Goal: Transaction & Acquisition: Purchase product/service

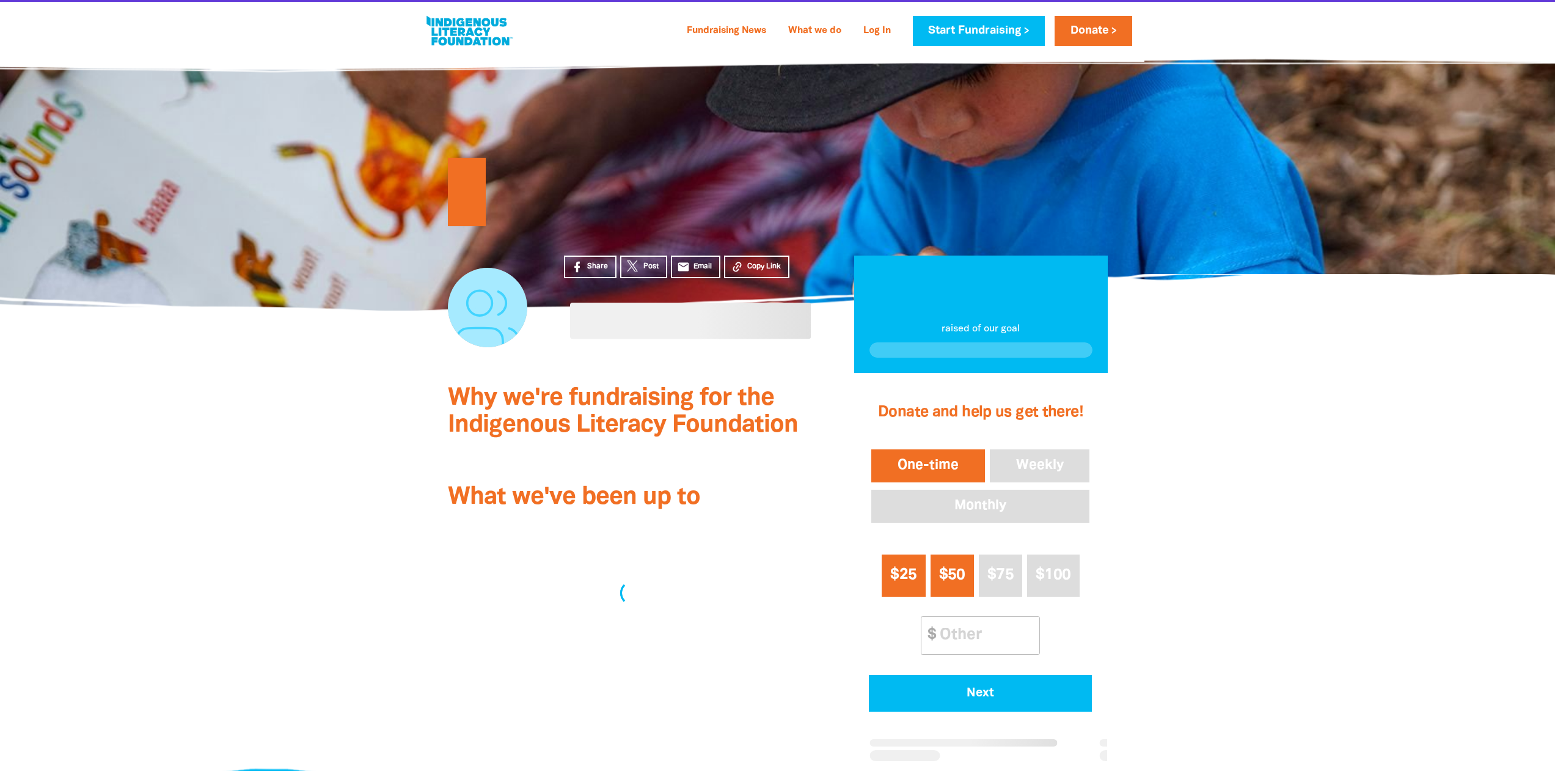
click at [907, 582] on span "$25" at bounding box center [903, 575] width 26 height 14
click at [981, 697] on span "Next" at bounding box center [980, 693] width 189 height 12
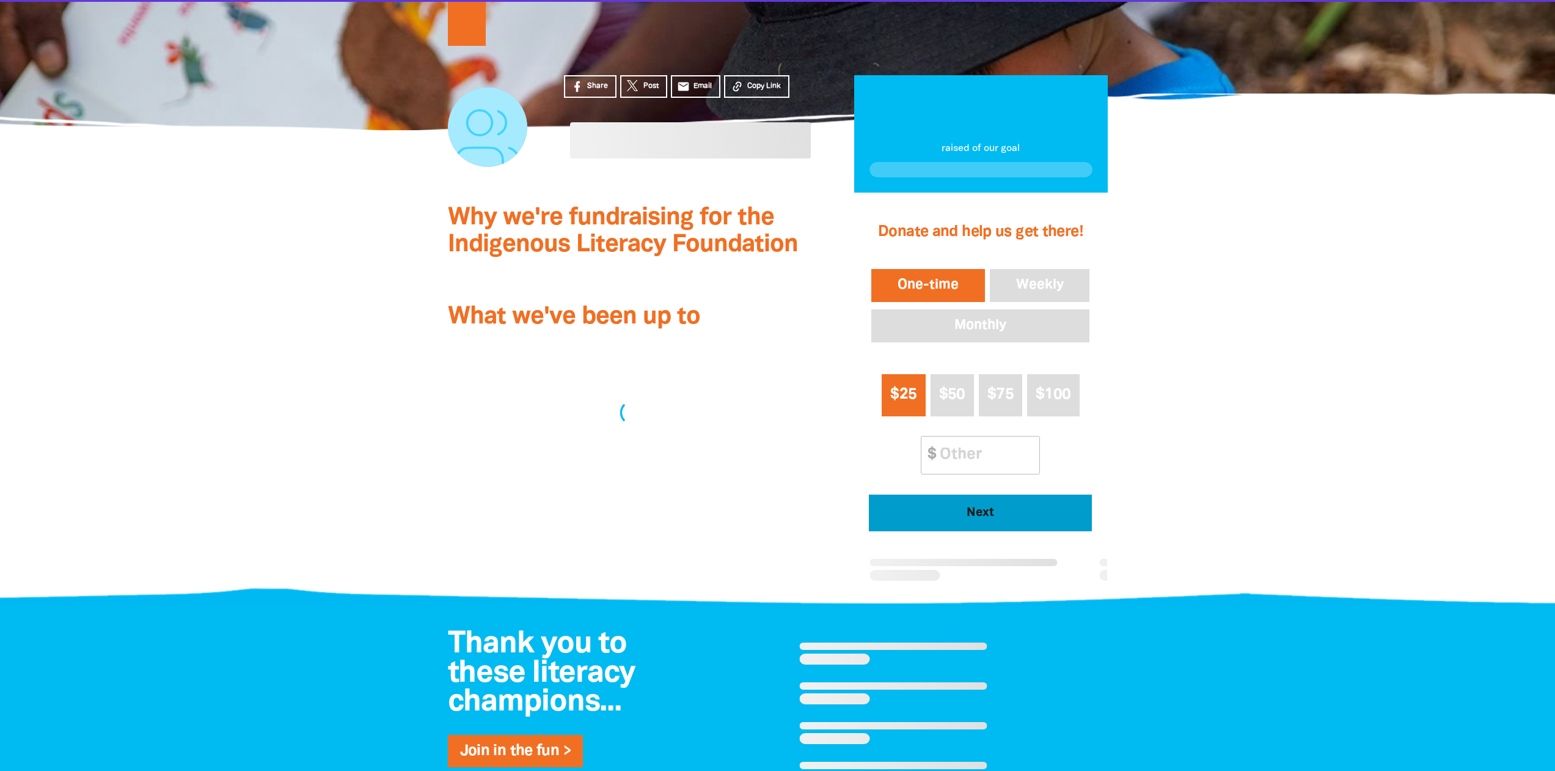
select select "AU"
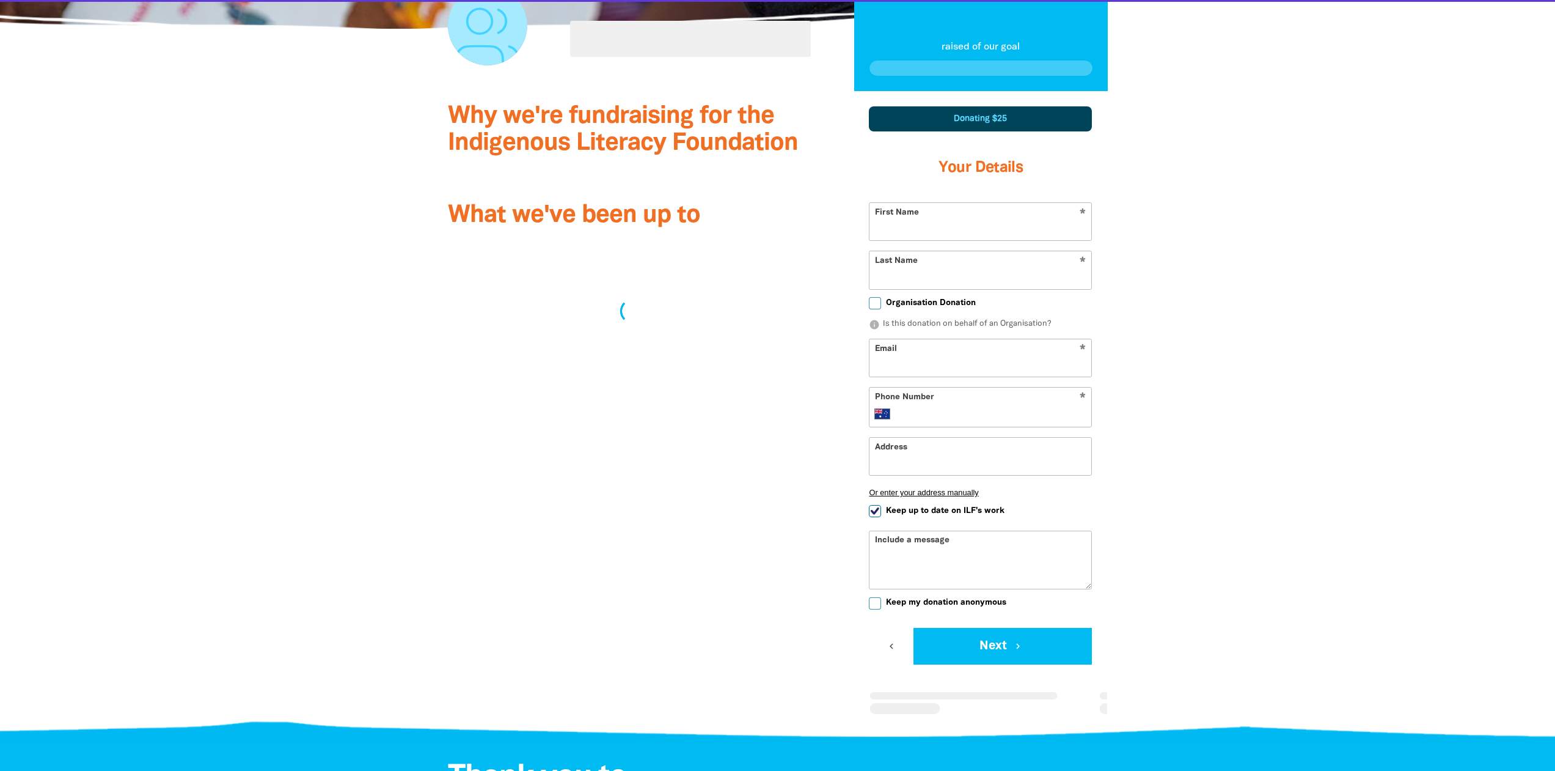
scroll to position [282, 0]
click at [925, 221] on input "First Name" at bounding box center [981, 220] width 222 height 37
type input "[PERSON_NAME]"
click at [898, 273] on input "Last Name" at bounding box center [981, 269] width 222 height 37
type input "Baco"
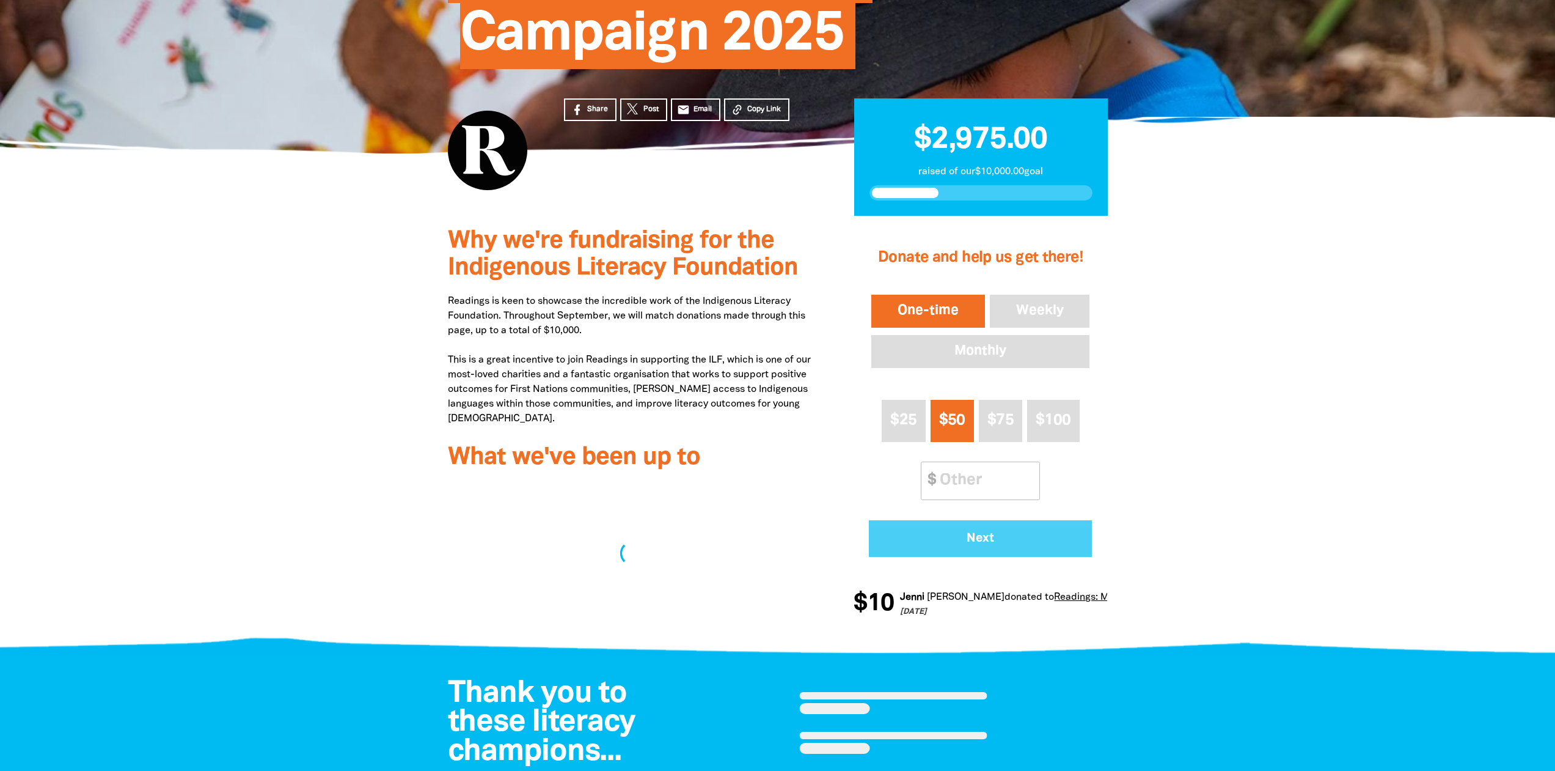
scroll to position [244, 0]
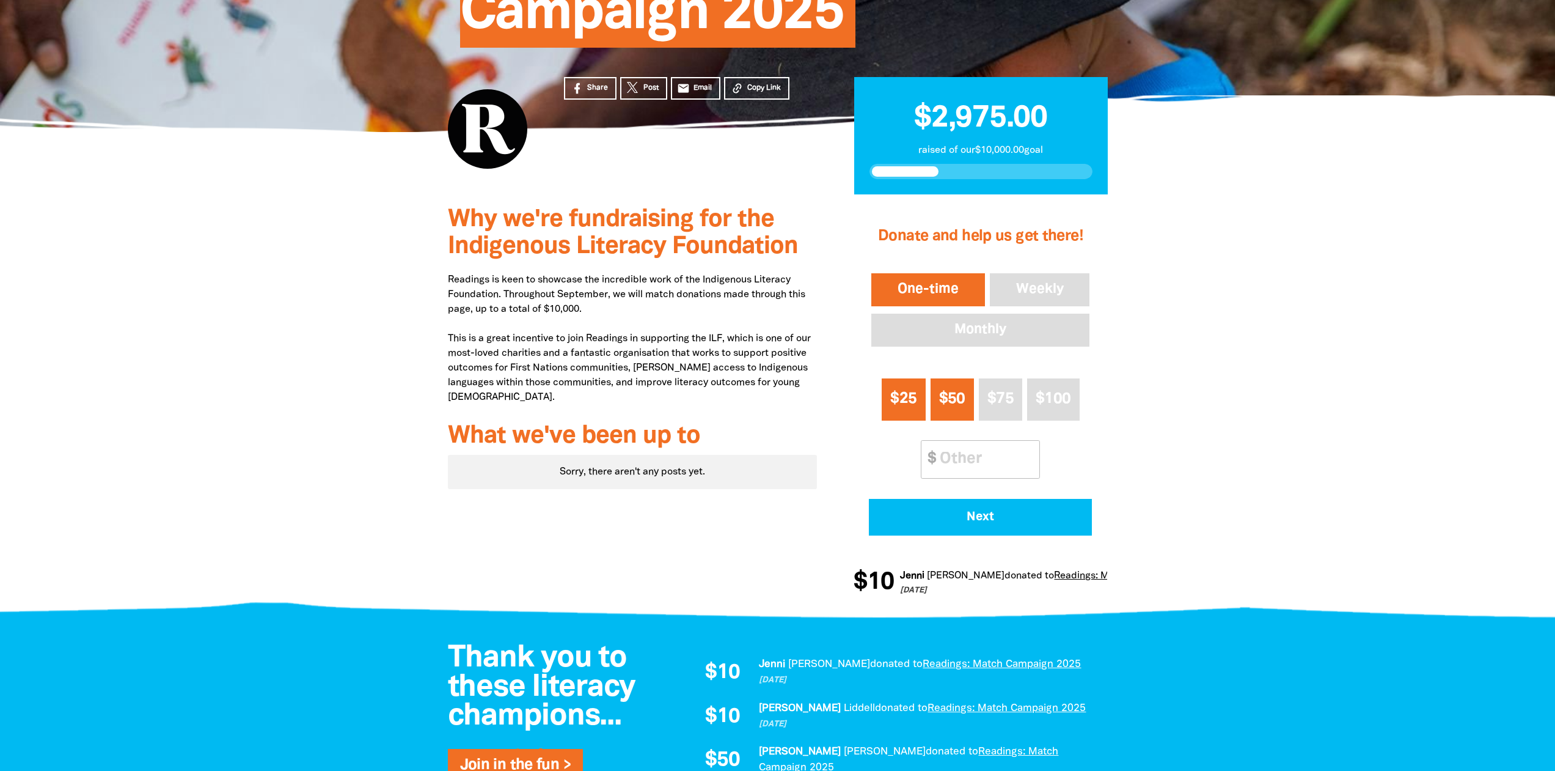
click at [905, 392] on span "$25" at bounding box center [903, 399] width 26 height 14
click at [960, 464] on input "Other Amount" at bounding box center [985, 459] width 108 height 37
click at [919, 406] on button "$25" at bounding box center [903, 399] width 43 height 42
click at [988, 518] on span "Next" at bounding box center [980, 517] width 189 height 12
select select "AU"
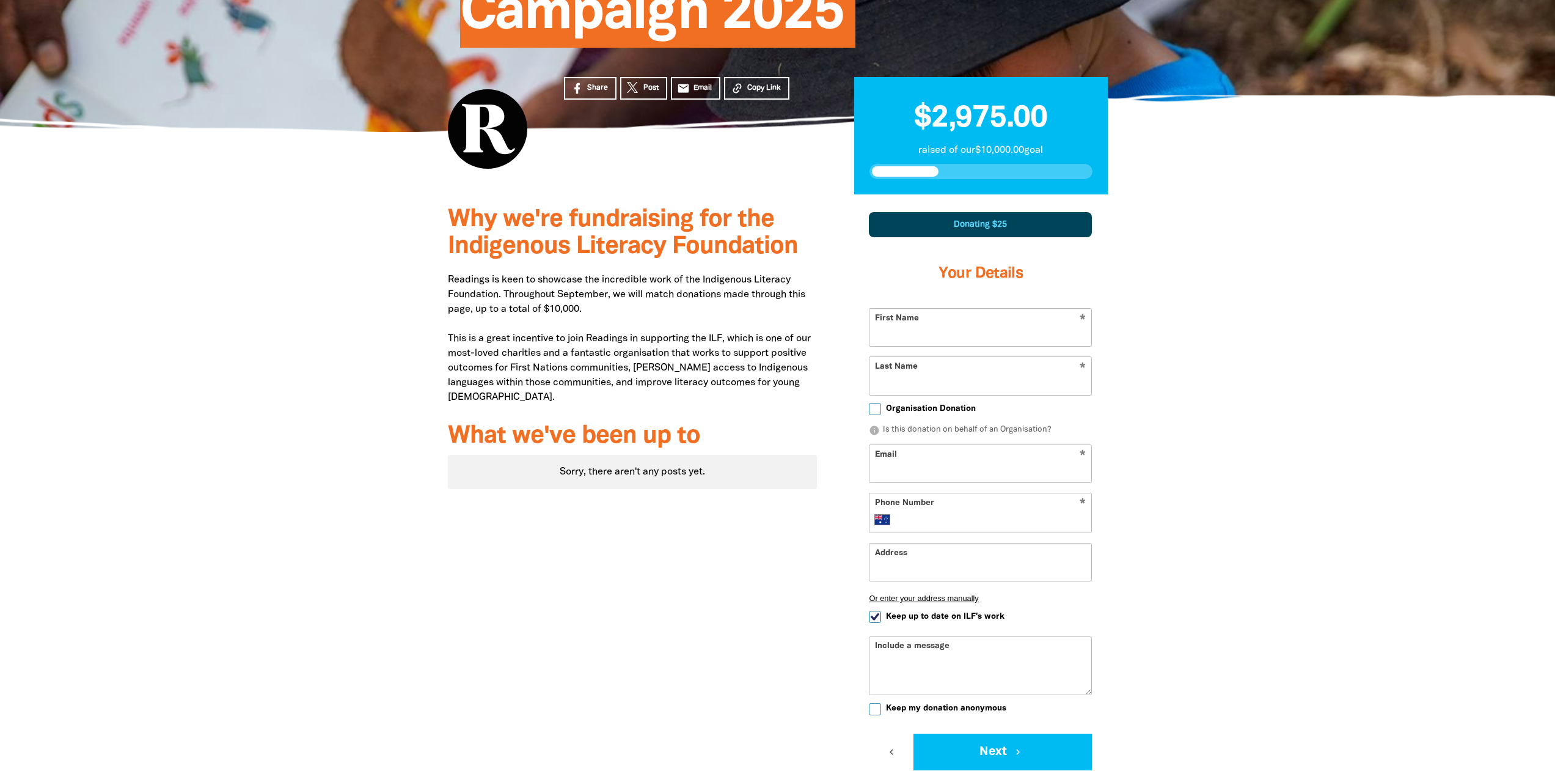
scroll to position [351, 0]
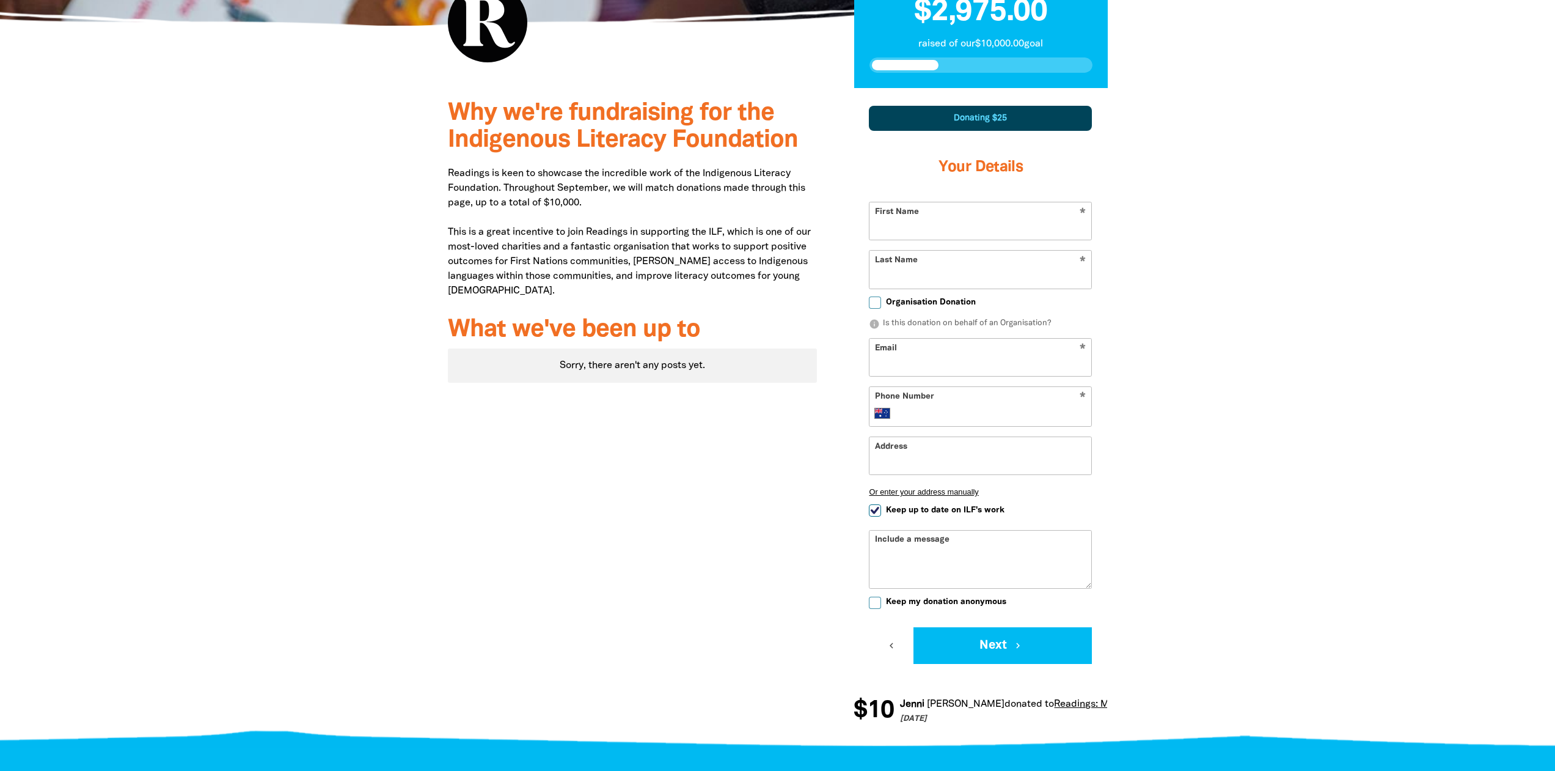
click at [928, 230] on input "First Name" at bounding box center [981, 220] width 222 height 37
type input "[PERSON_NAME]"
click at [924, 273] on input "Last Name" at bounding box center [981, 269] width 222 height 37
type input "Bacon"
click at [906, 354] on input "Email" at bounding box center [981, 357] width 222 height 37
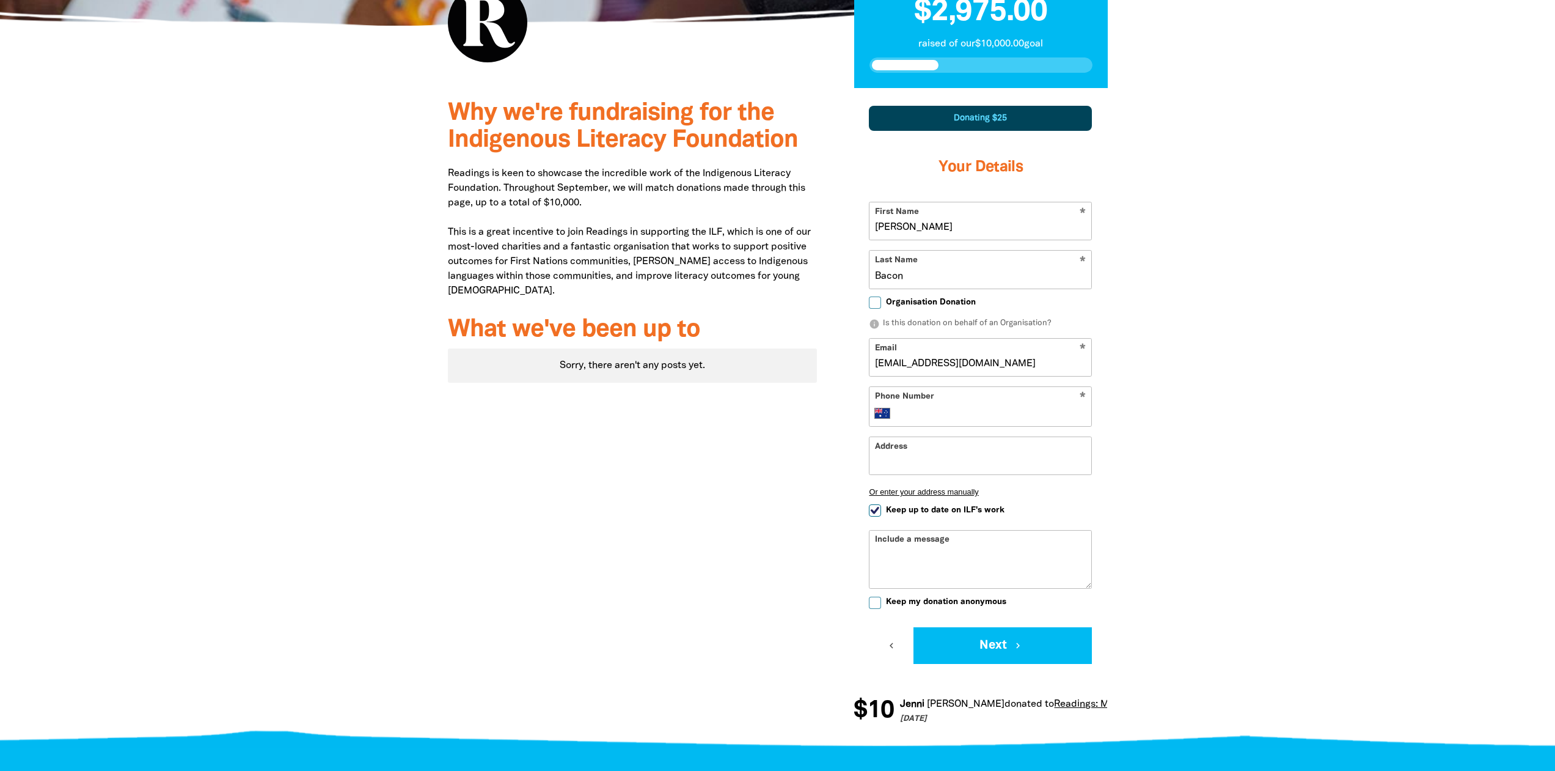
type input "[EMAIL_ADDRESS][DOMAIN_NAME]"
click at [937, 411] on input "Phone Number" at bounding box center [993, 413] width 187 height 15
type input "0412 312 660"
click at [923, 461] on input "Address" at bounding box center [981, 455] width 222 height 37
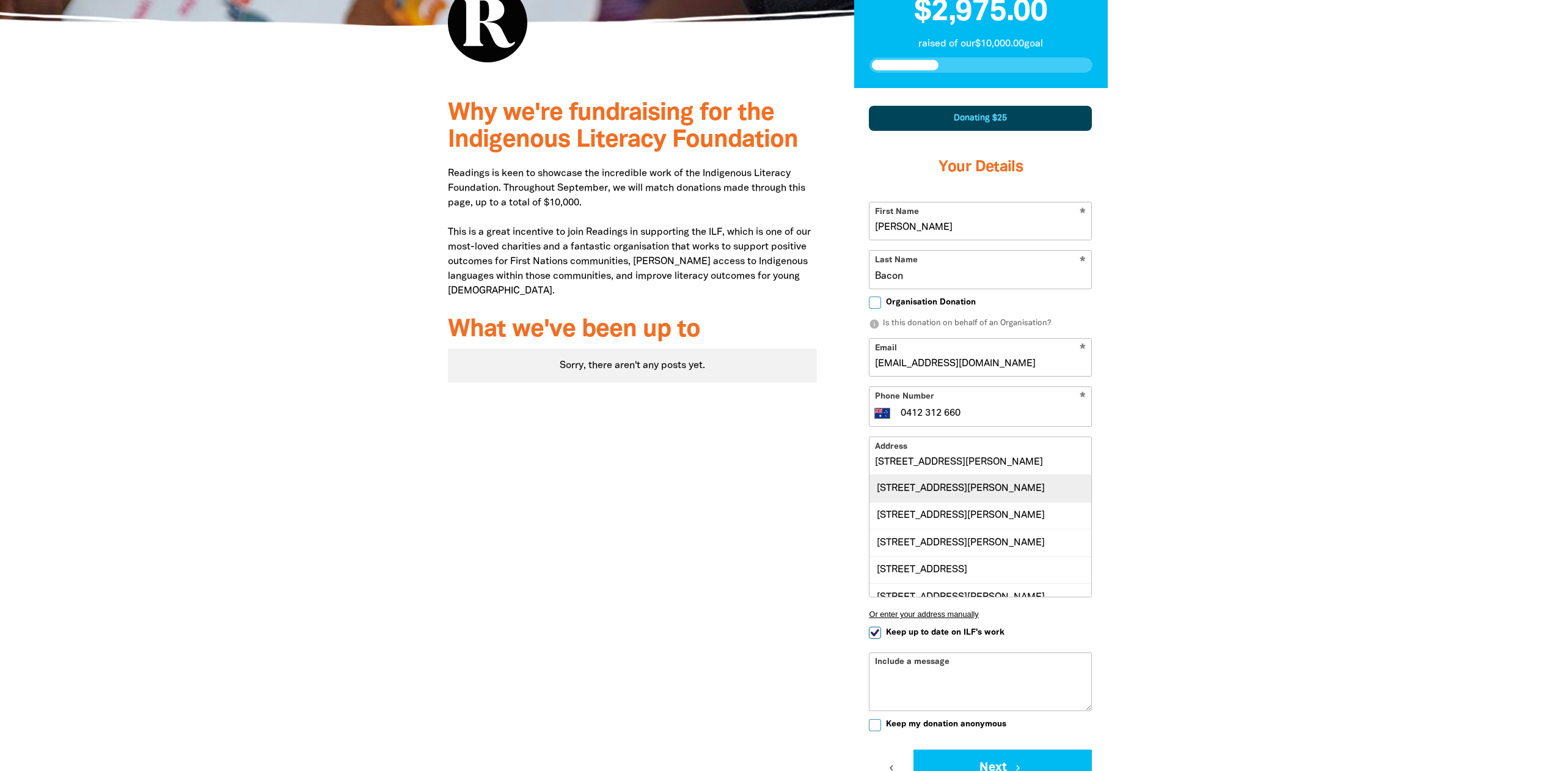
click at [908, 493] on div "[STREET_ADDRESS][PERSON_NAME]" at bounding box center [981, 488] width 222 height 26
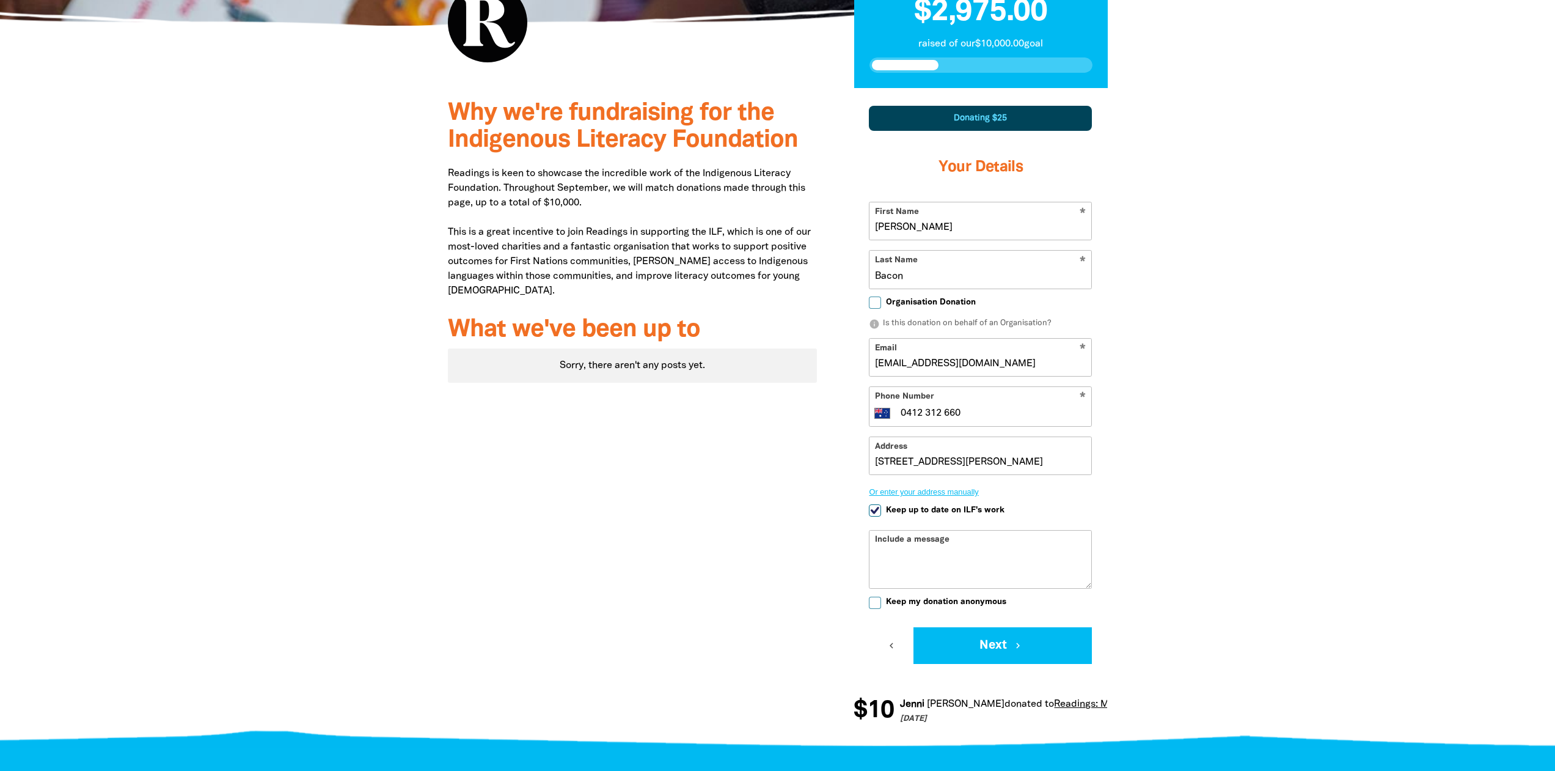
type input "[STREET_ADDRESS][PERSON_NAME]"
click at [1002, 645] on button "Next chevron_right" at bounding box center [1003, 645] width 178 height 37
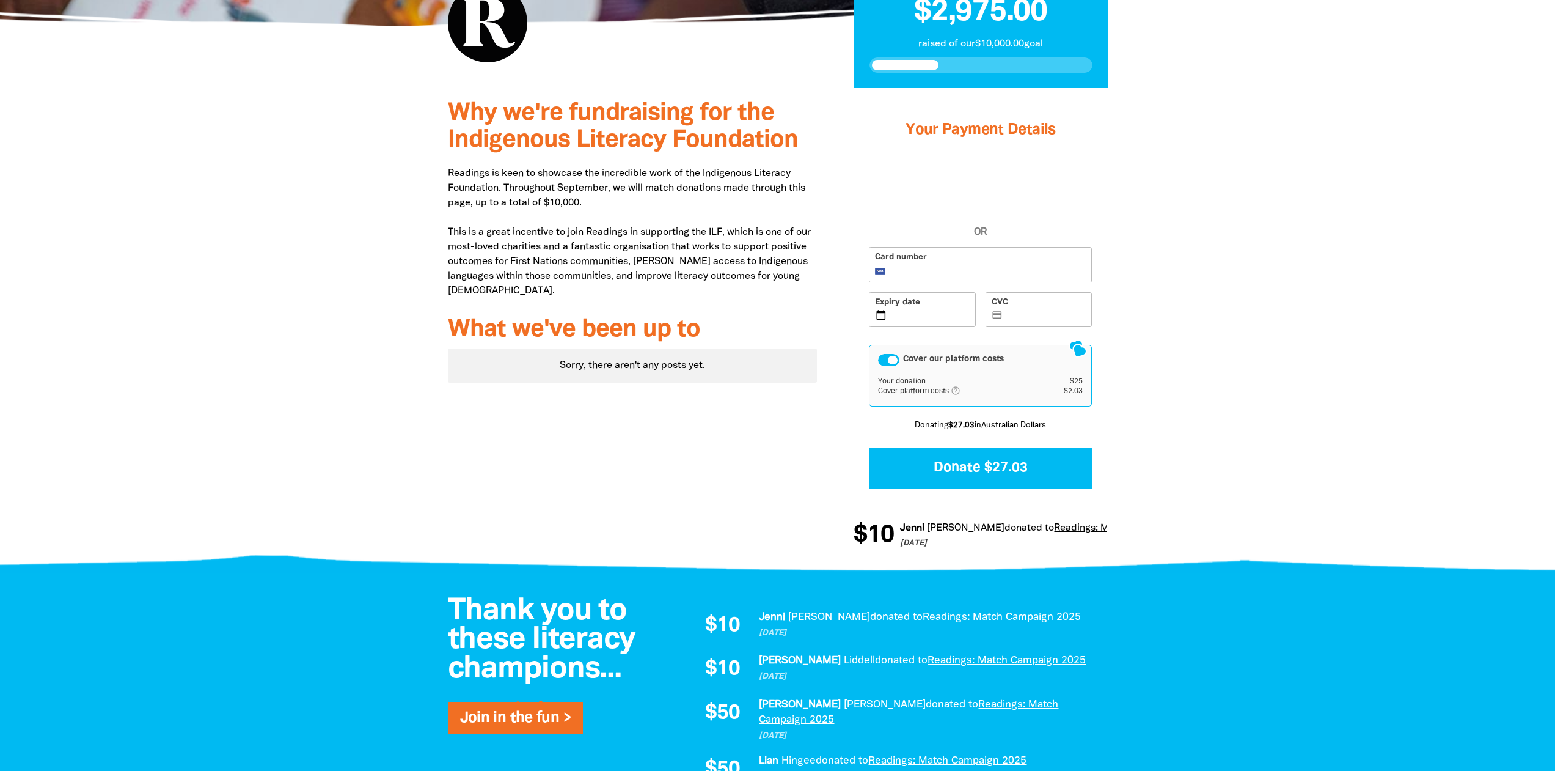
click at [1019, 323] on label "CVC credit_card" at bounding box center [1039, 309] width 107 height 35
click at [1019, 311] on input "CVC credit_card" at bounding box center [1046, 310] width 81 height 1
click at [997, 469] on button "Donate $27.03" at bounding box center [980, 467] width 223 height 41
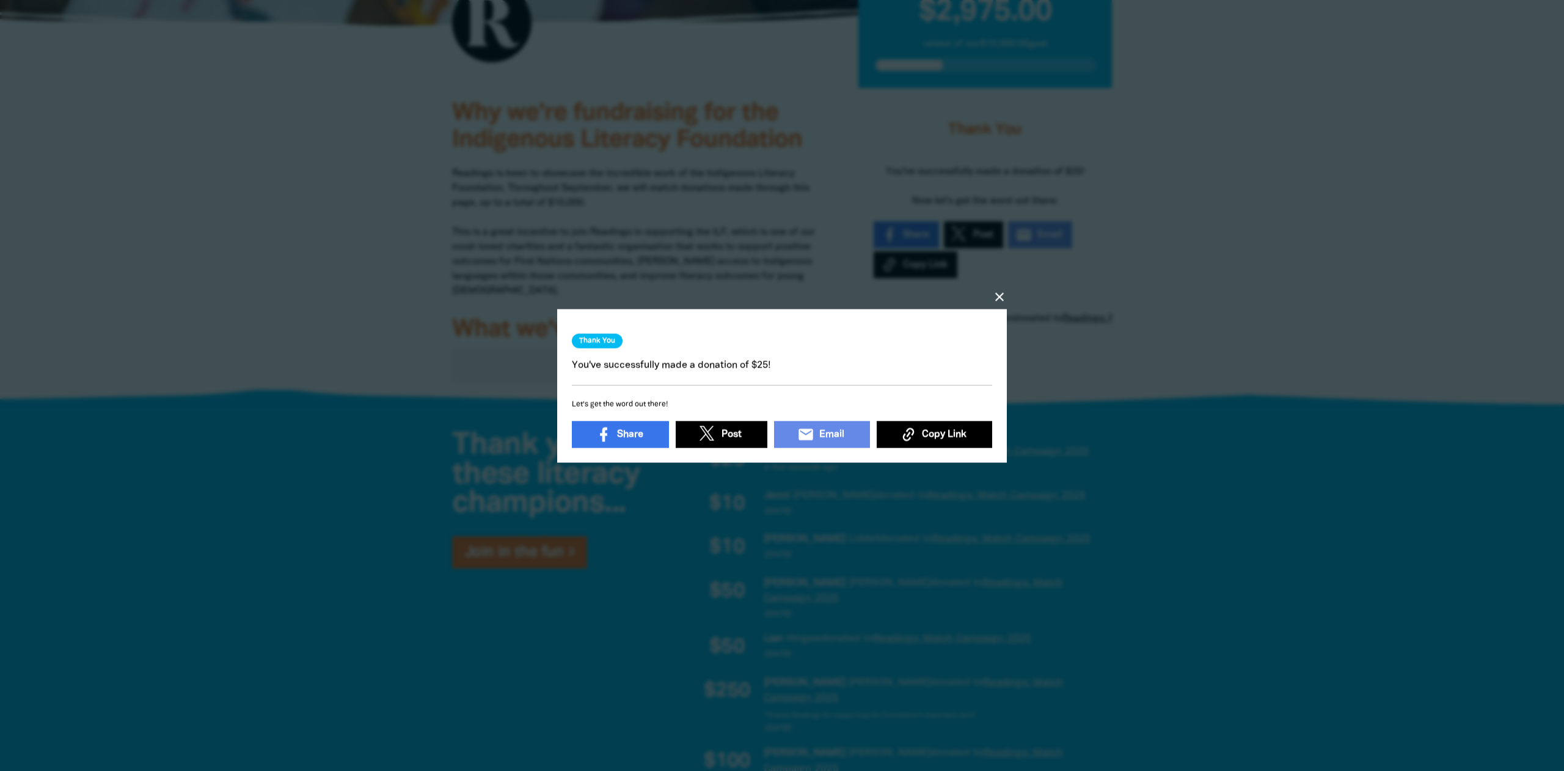
click at [1002, 289] on icon "close" at bounding box center [999, 296] width 15 height 15
